Goal: Information Seeking & Learning: Learn about a topic

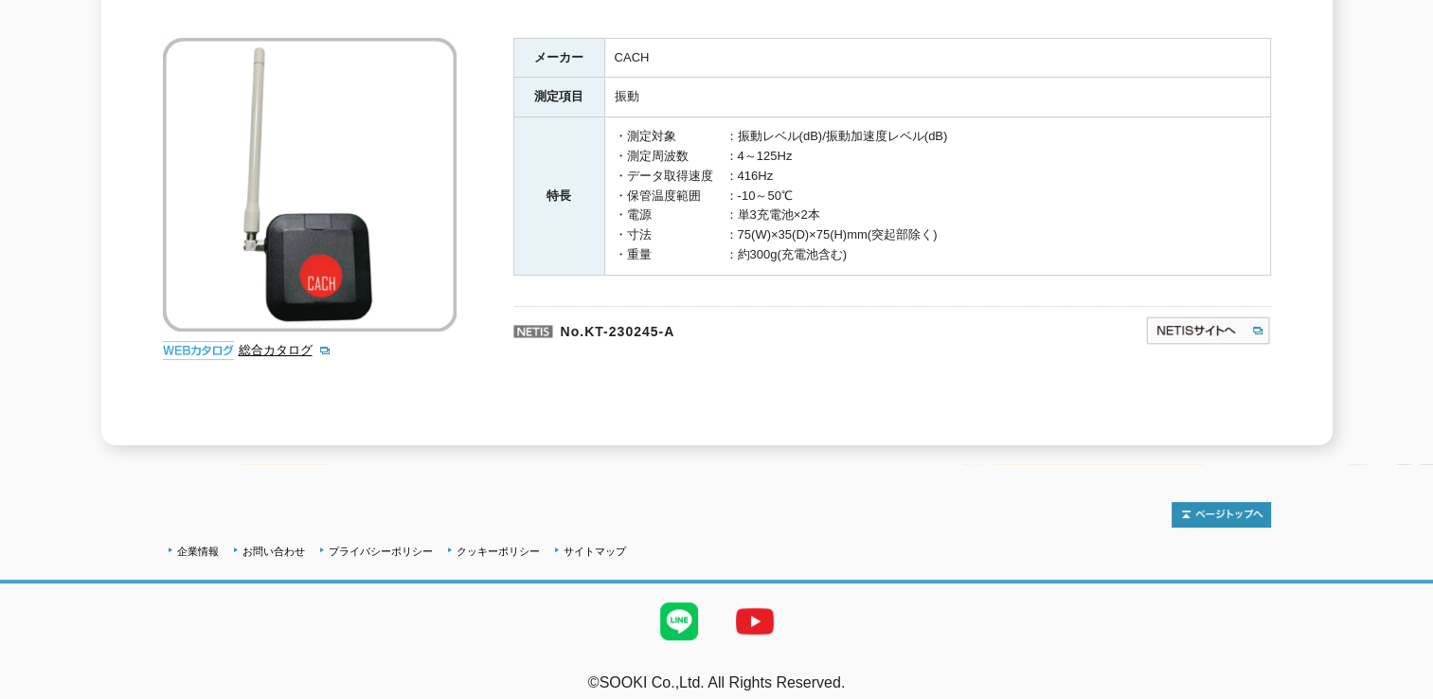
scroll to position [316, 0]
click at [258, 341] on link "総合カタログ" at bounding box center [285, 348] width 93 height 14
click at [627, 316] on p "No.KT-230245-A" at bounding box center [737, 326] width 449 height 45
click at [202, 339] on img at bounding box center [198, 348] width 71 height 19
click at [1205, 313] on img at bounding box center [1208, 328] width 126 height 30
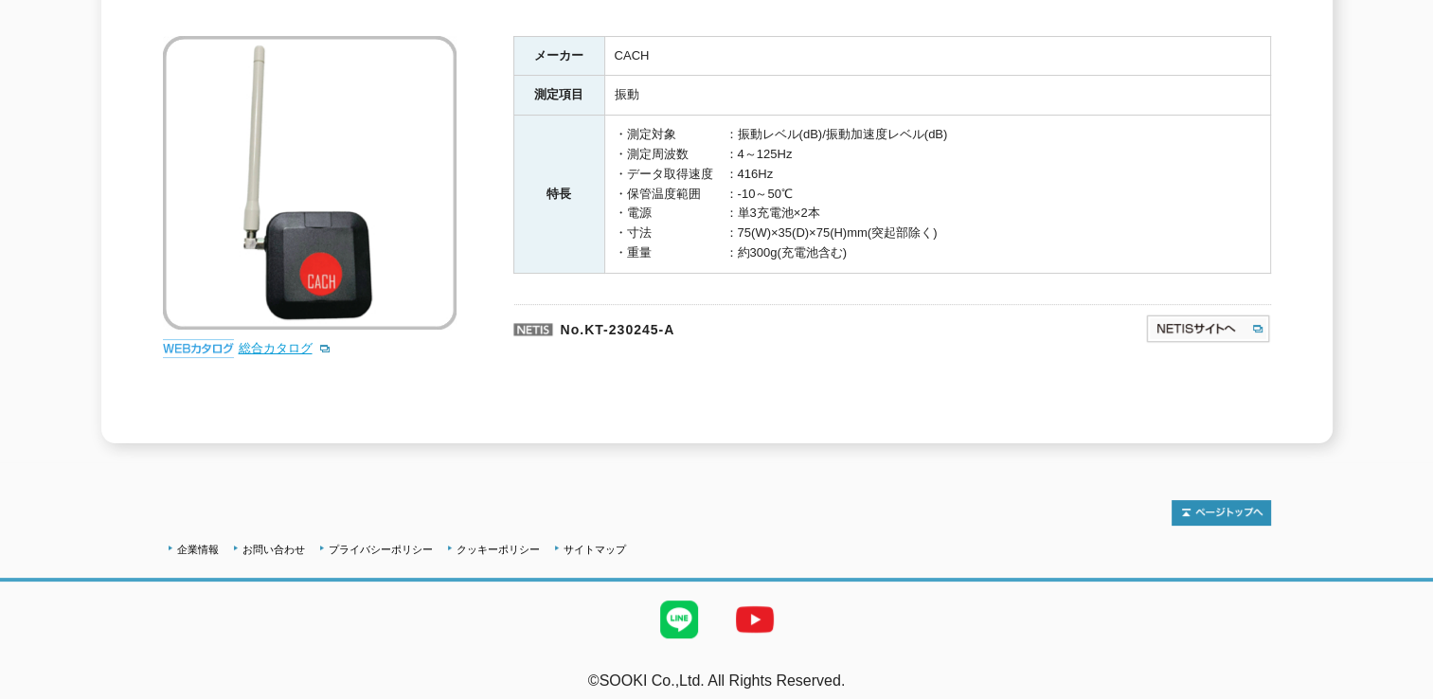
click at [265, 341] on link "総合カタログ" at bounding box center [285, 348] width 93 height 14
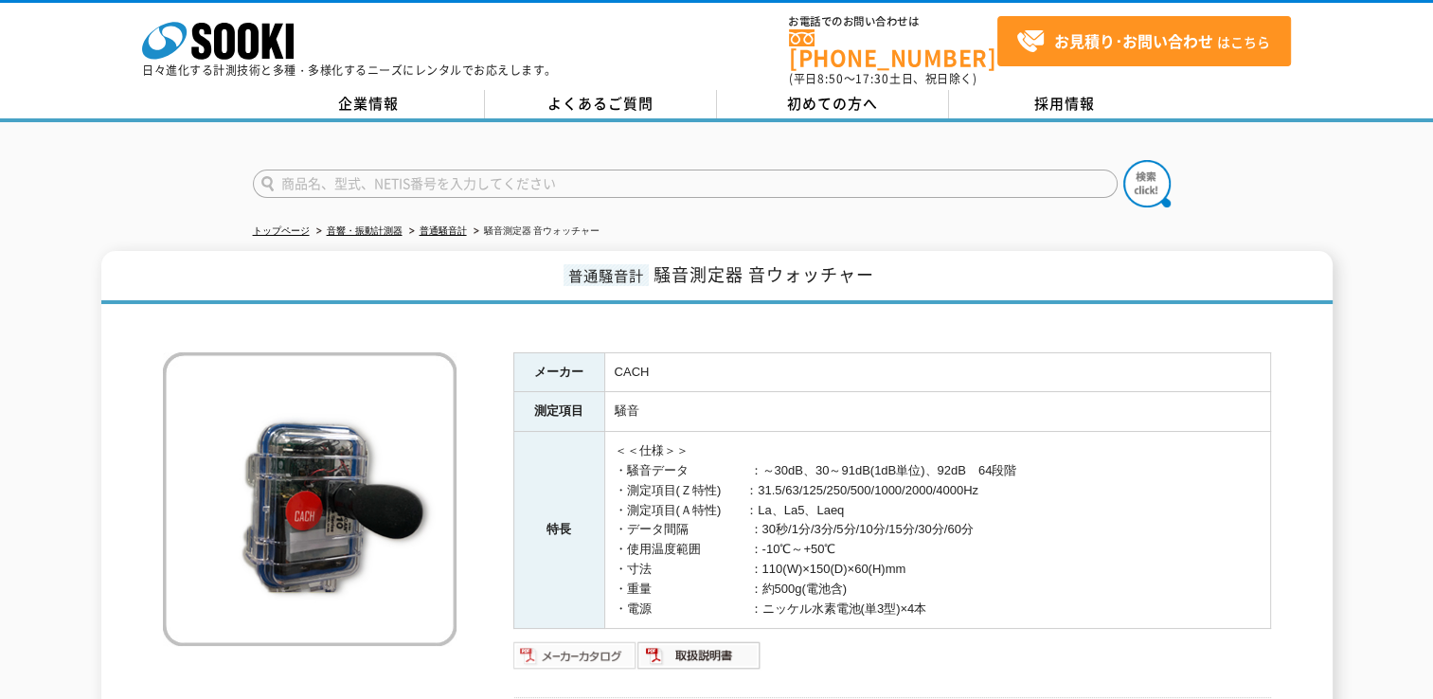
click at [585, 640] on img at bounding box center [575, 655] width 124 height 30
drag, startPoint x: 653, startPoint y: 259, endPoint x: 871, endPoint y: 260, distance: 217.8
click at [871, 261] on span "騒音測定器 音ウォッチャー" at bounding box center [763, 274] width 221 height 26
drag, startPoint x: 871, startPoint y: 260, endPoint x: 860, endPoint y: 255, distance: 12.7
copy span "騒音測定器 音ウォッチャー"
